Goal: Information Seeking & Learning: Understand process/instructions

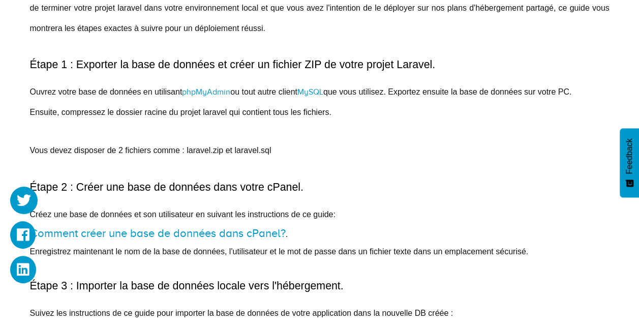
scroll to position [732, 0]
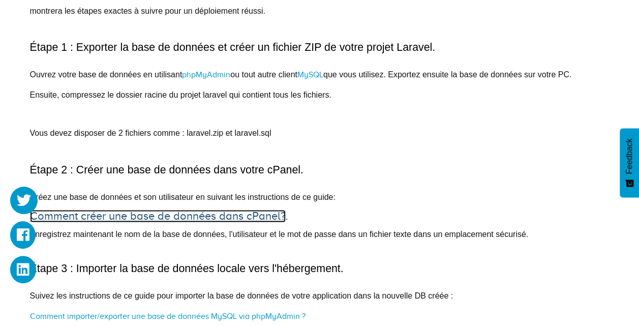
click at [176, 213] on link "Comment créer une base de données dans cPanel?" at bounding box center [158, 215] width 256 height 13
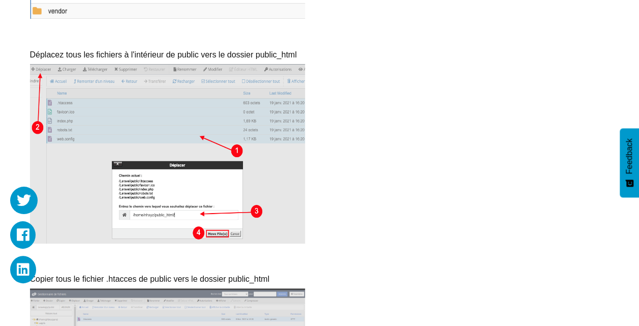
scroll to position [2022, 0]
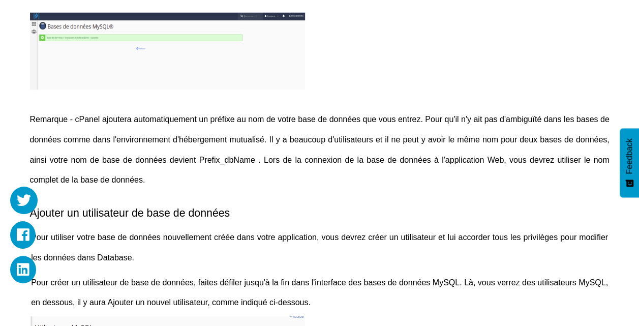
scroll to position [1078, 0]
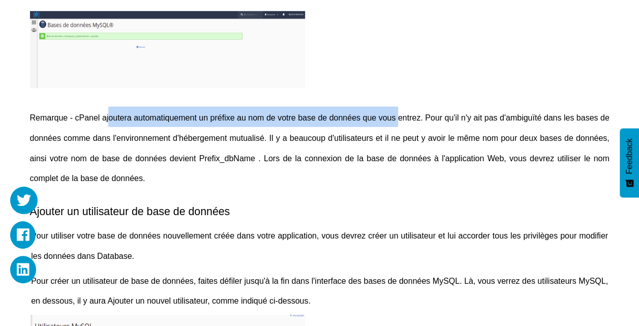
drag, startPoint x: 109, startPoint y: 118, endPoint x: 404, endPoint y: 117, distance: 295.3
click at [404, 117] on span "Remarque - cPanel ajoutera automatiquement un préfixe au nom de votre base de d…" at bounding box center [320, 147] width 581 height 69
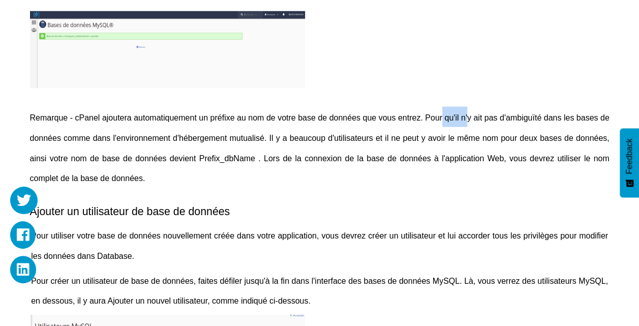
click at [552, 138] on span "Remarque - cPanel ajoutera automatiquement un préfixe au nom de votre base de d…" at bounding box center [320, 147] width 581 height 69
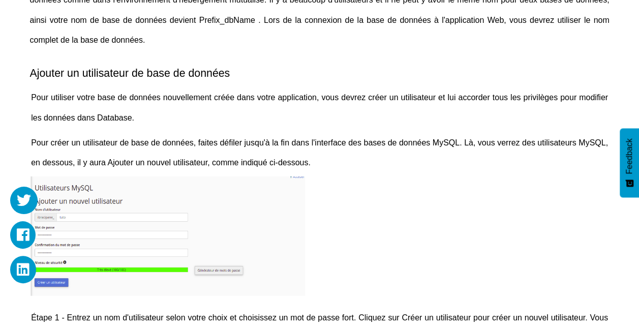
scroll to position [1215, 0]
